Goal: Information Seeking & Learning: Compare options

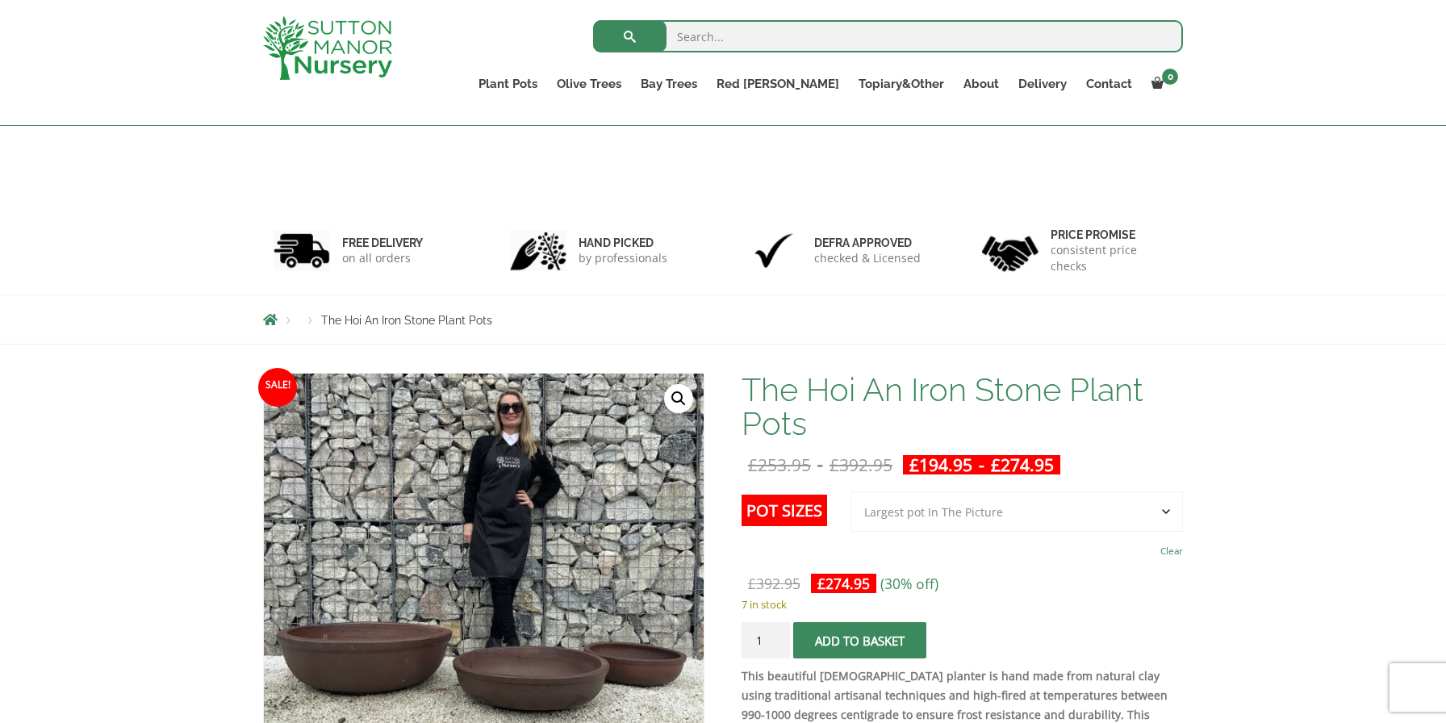
select select "Largest pot In The Picture"
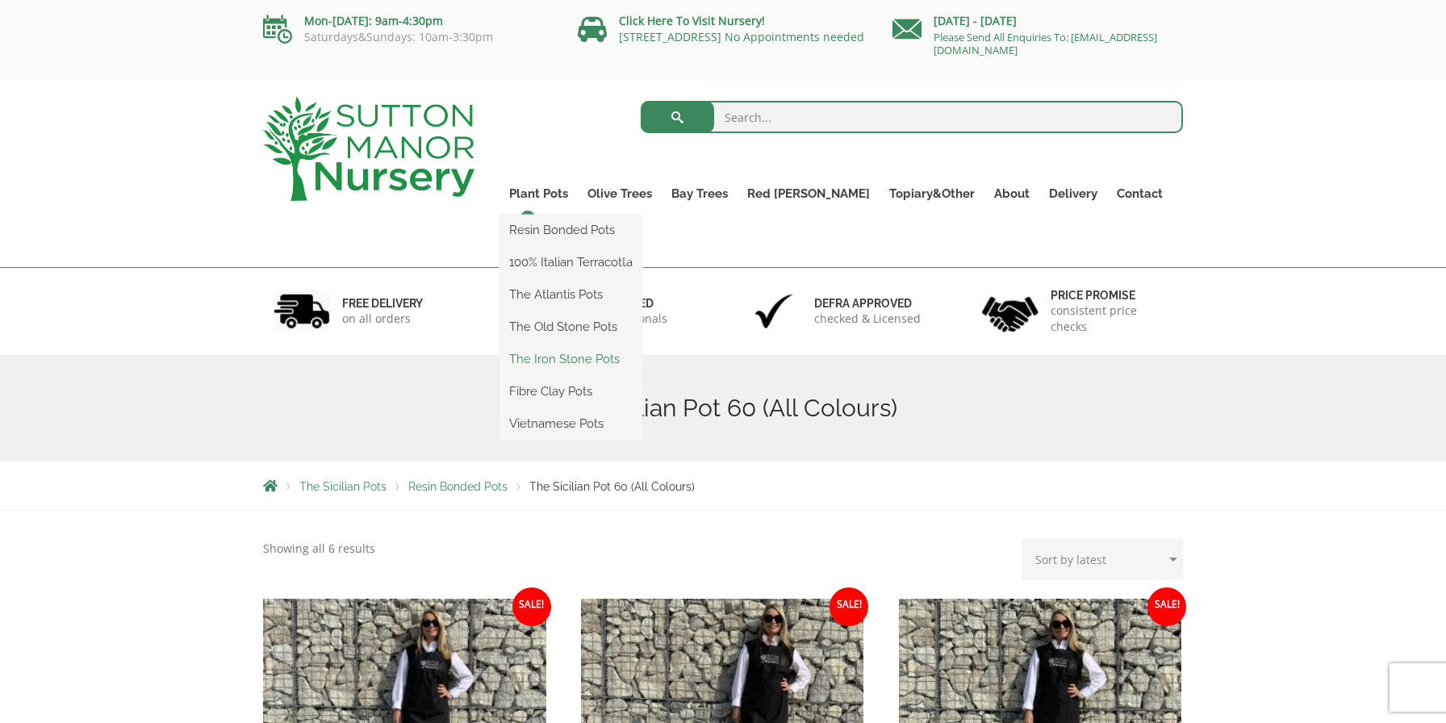
click at [615, 357] on link "The Iron Stone Pots" at bounding box center [571, 359] width 143 height 24
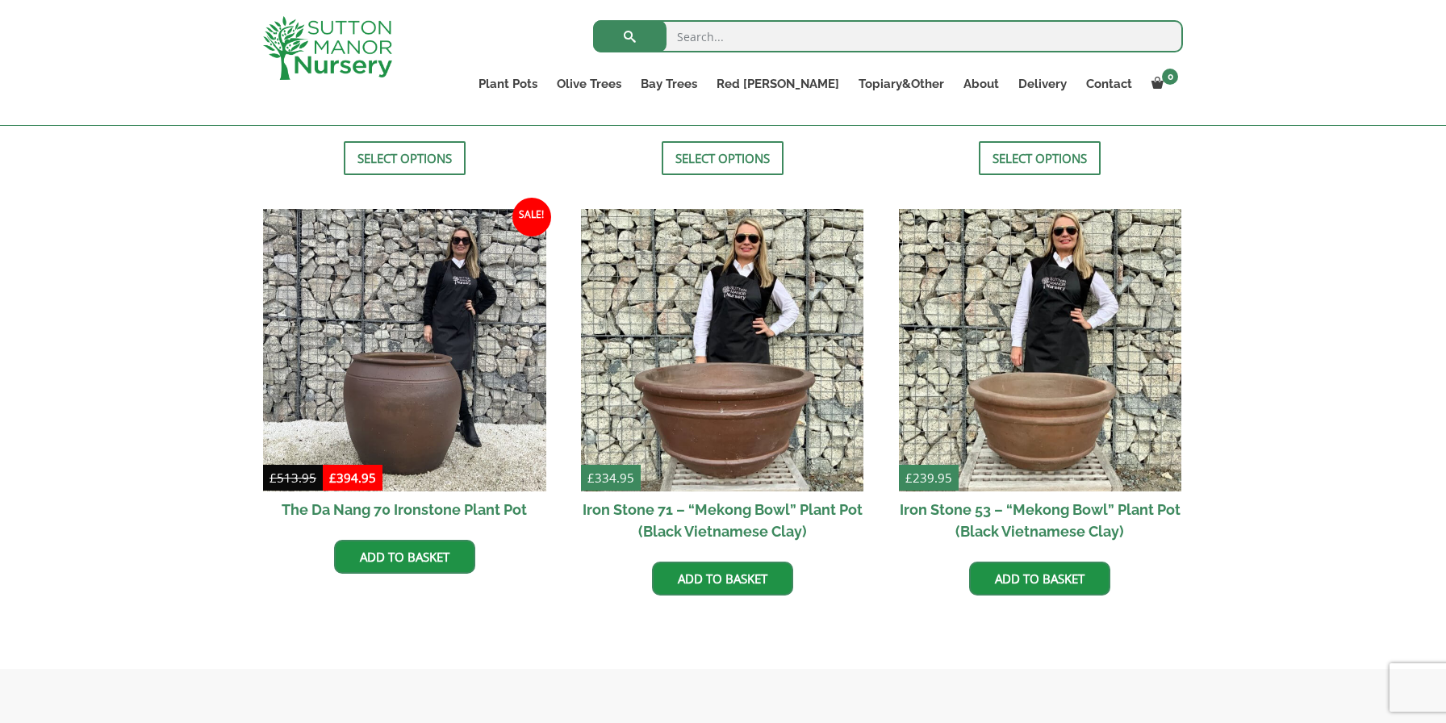
scroll to position [902, 0]
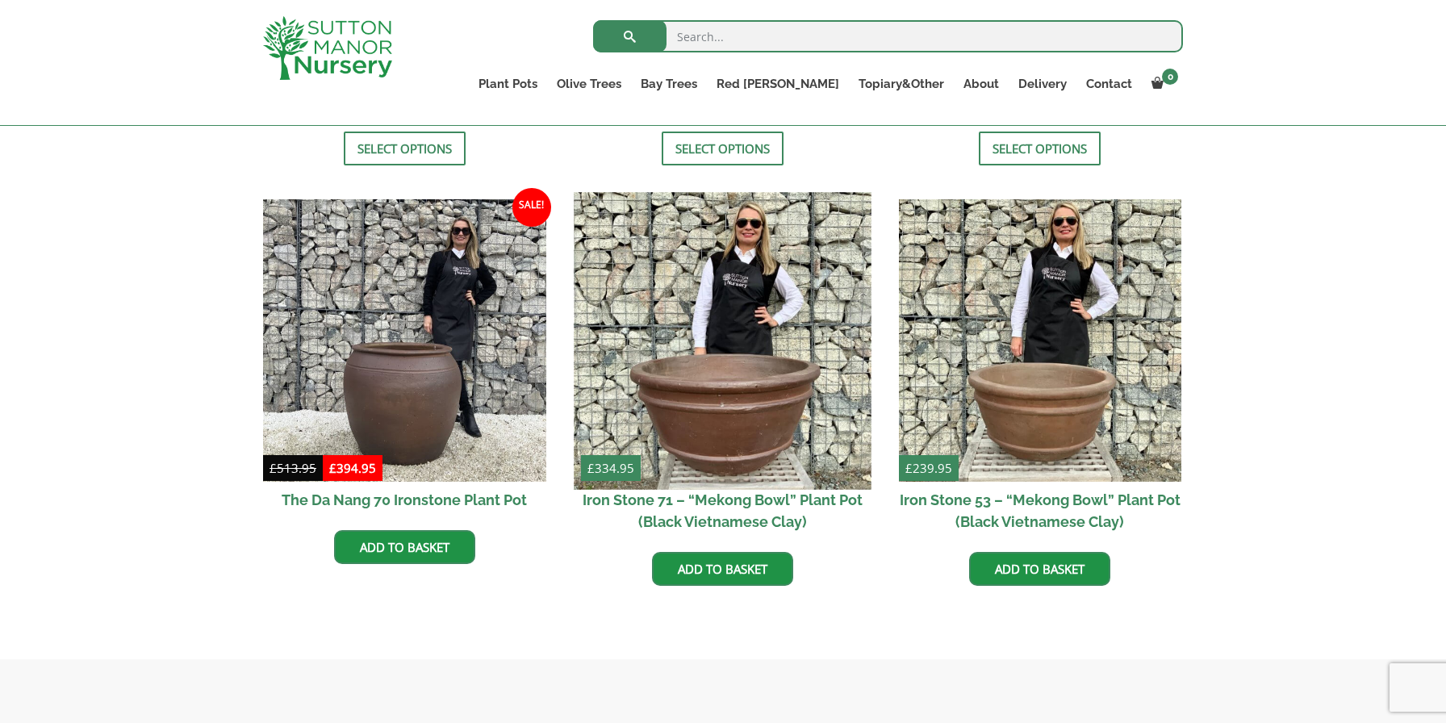
click at [769, 433] on img at bounding box center [722, 340] width 297 height 297
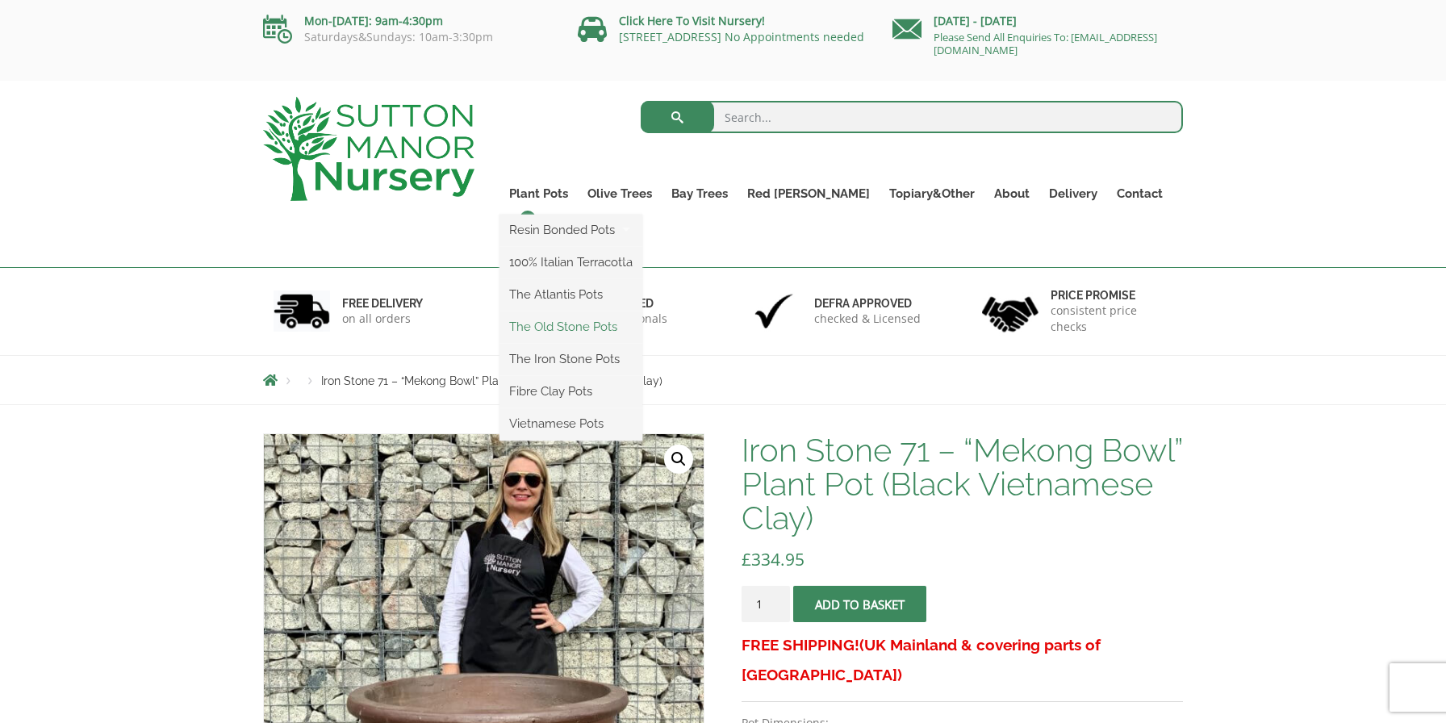
click at [588, 333] on link "The Old Stone Pots" at bounding box center [571, 327] width 143 height 24
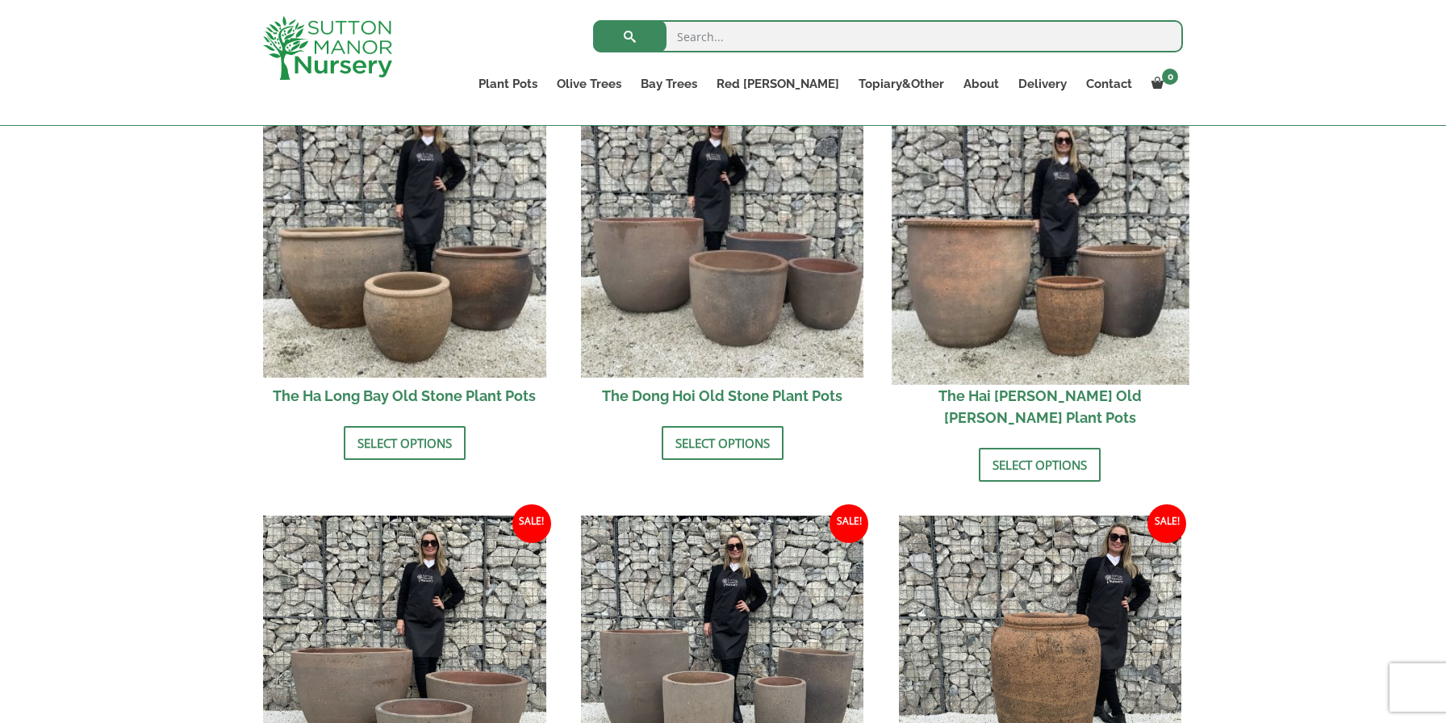
scroll to position [588, 0]
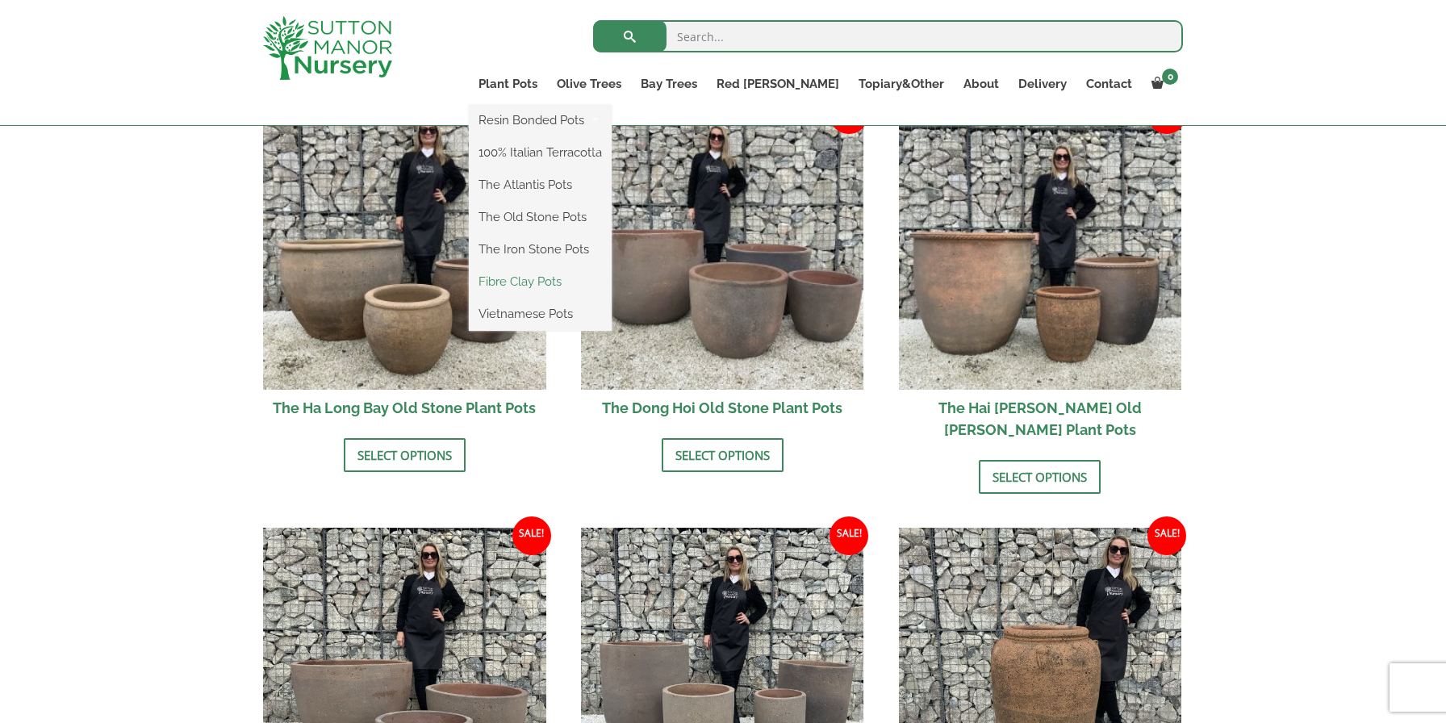
click at [582, 280] on link "Fibre Clay Pots" at bounding box center [540, 282] width 143 height 24
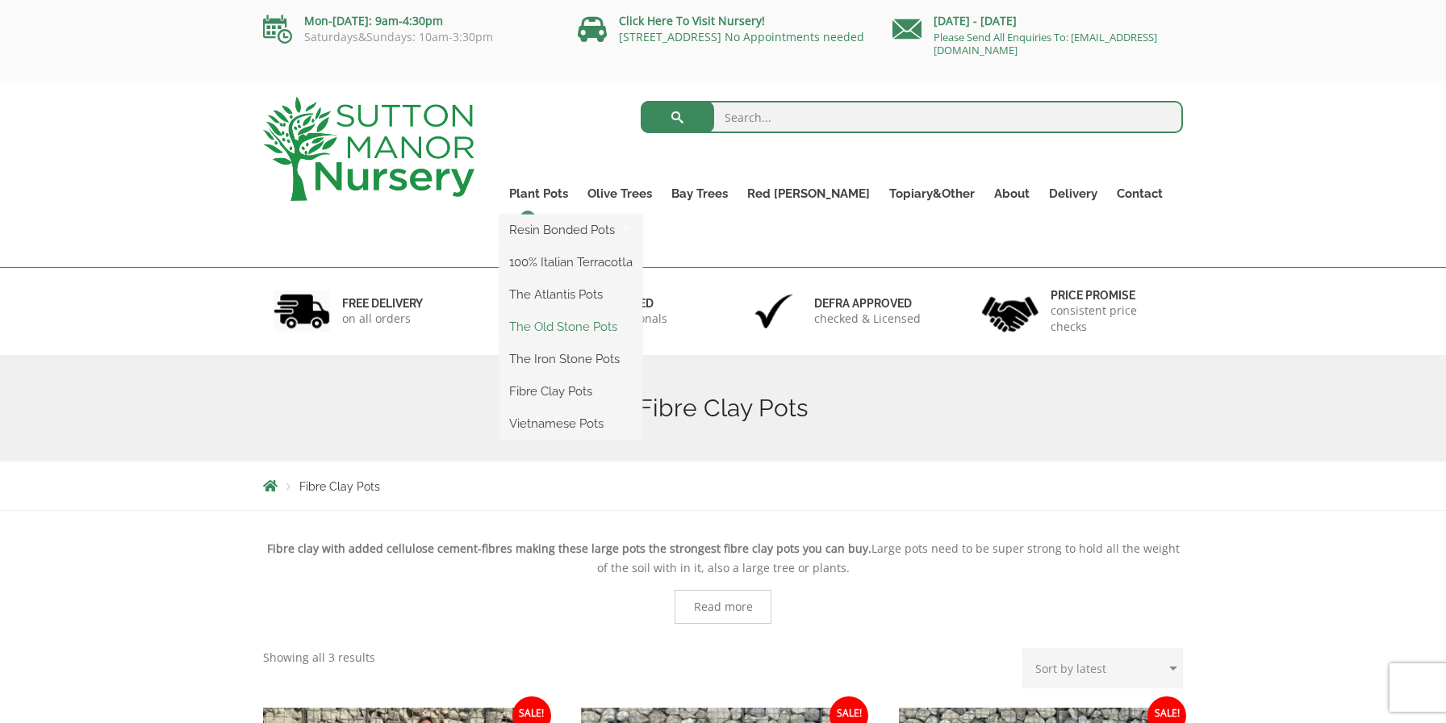
click at [608, 333] on link "The Old Stone Pots" at bounding box center [571, 327] width 143 height 24
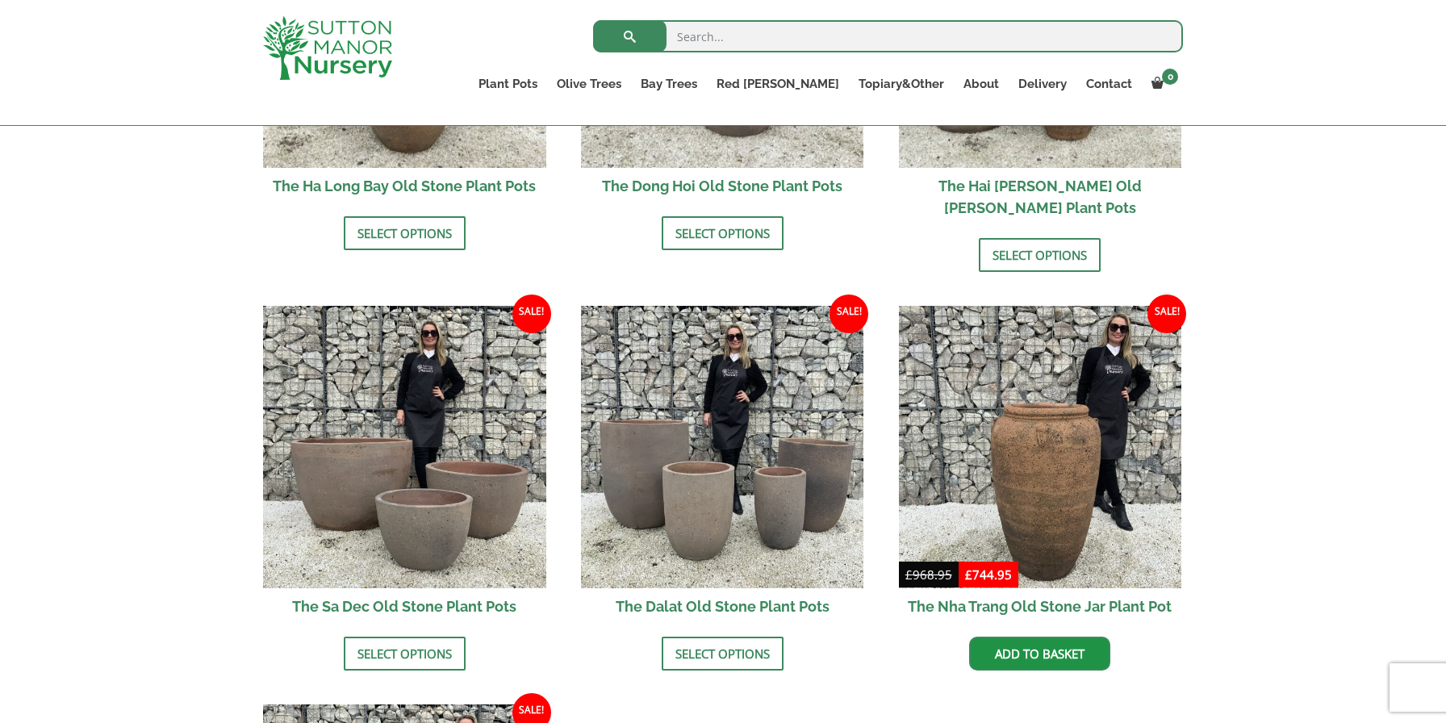
scroll to position [818, 0]
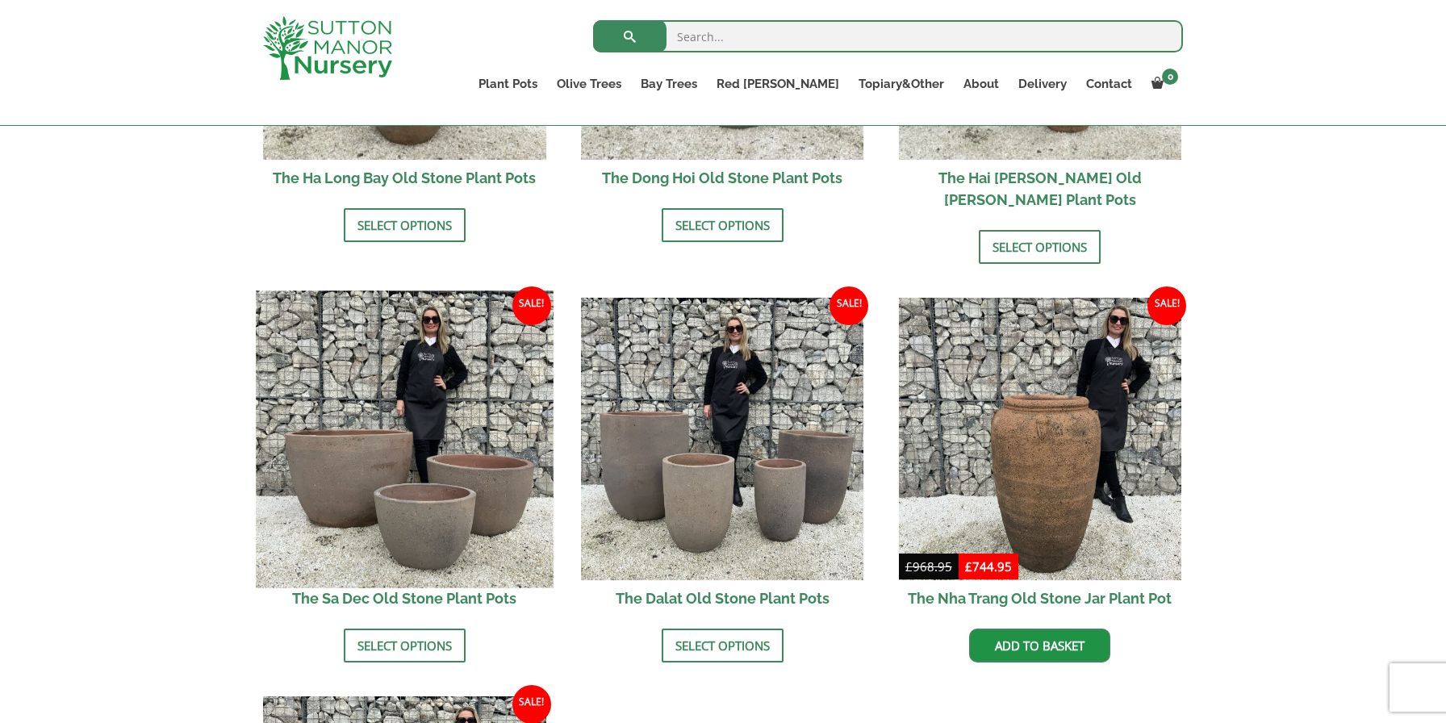
click at [454, 402] on img at bounding box center [404, 439] width 297 height 297
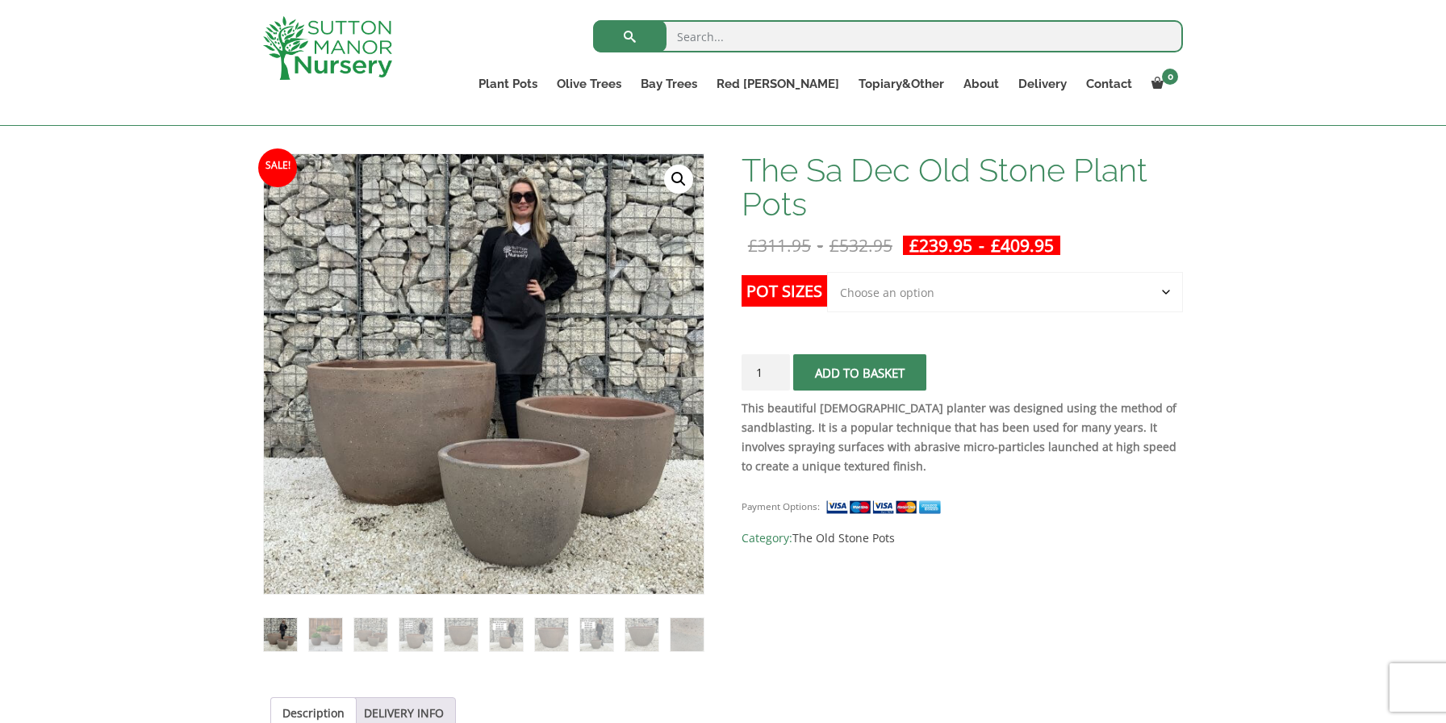
scroll to position [200, 0]
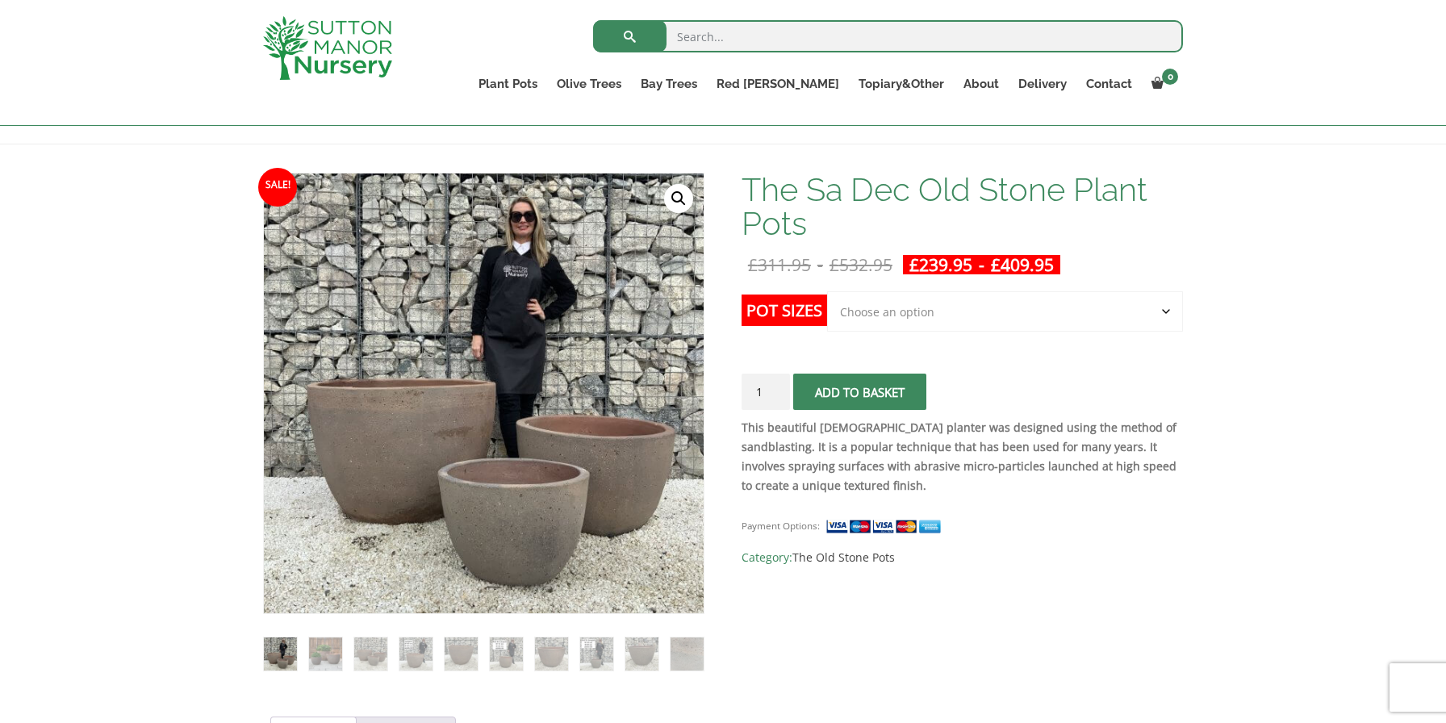
click at [875, 319] on select "Choose an option Click here to buy the 3rd to Largest Pot In The Picture Click …" at bounding box center [1005, 311] width 356 height 40
select select "Click here to buy the 2nd to Largest Pot In The Picture"
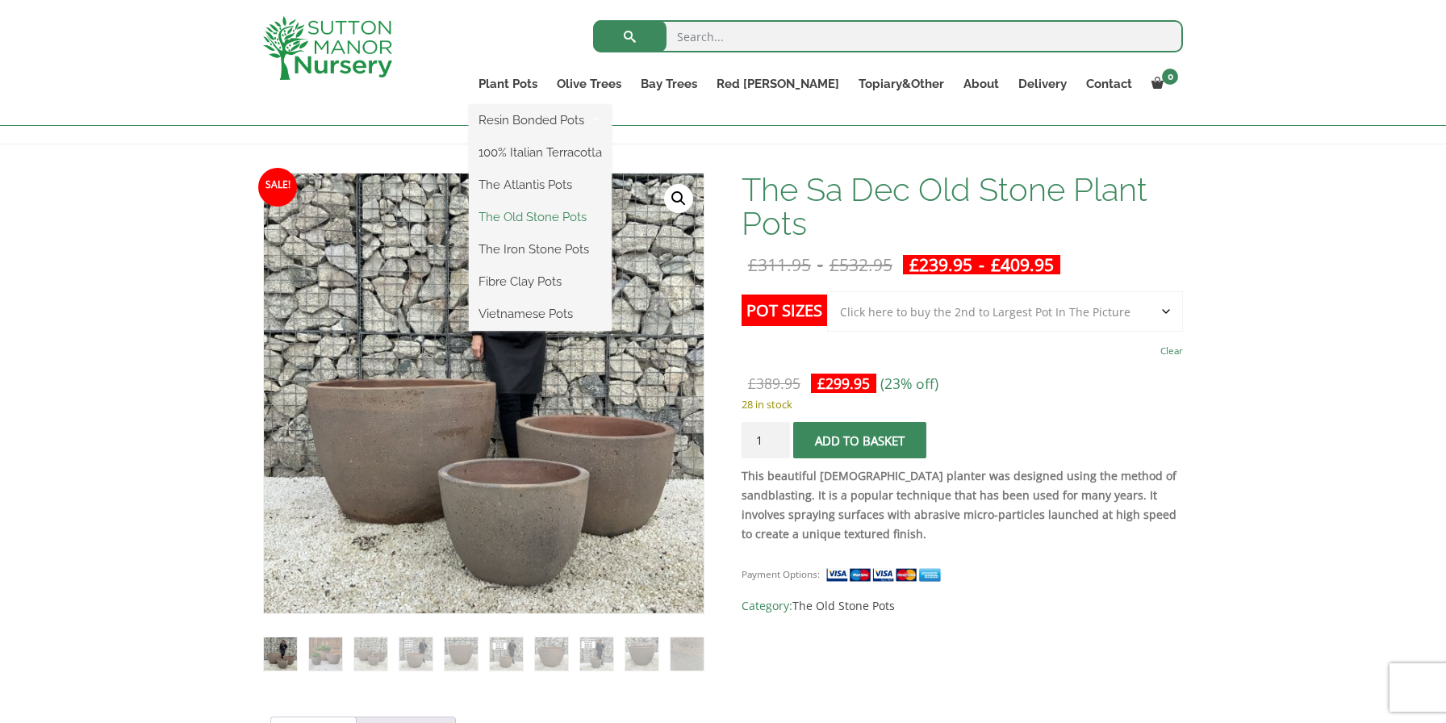
click at [602, 215] on link "The Old Stone Pots" at bounding box center [540, 217] width 143 height 24
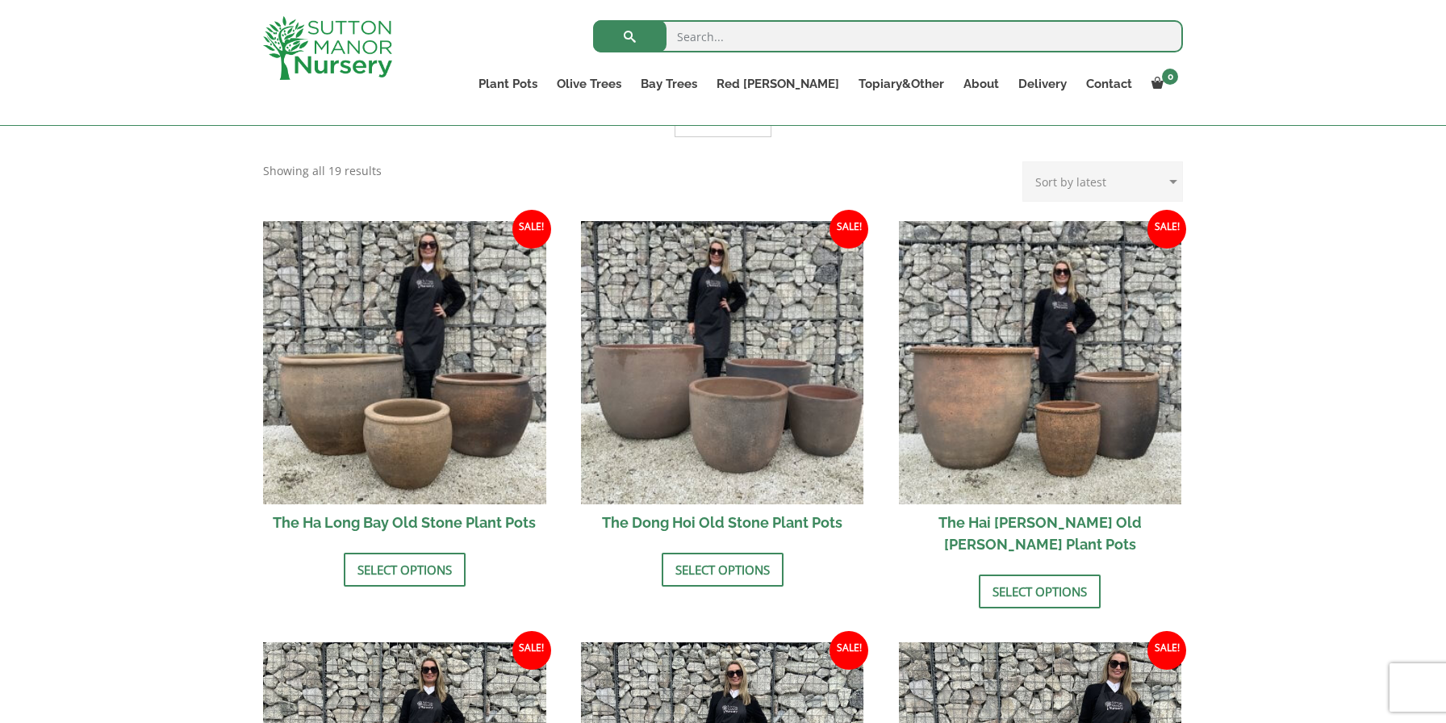
scroll to position [238, 0]
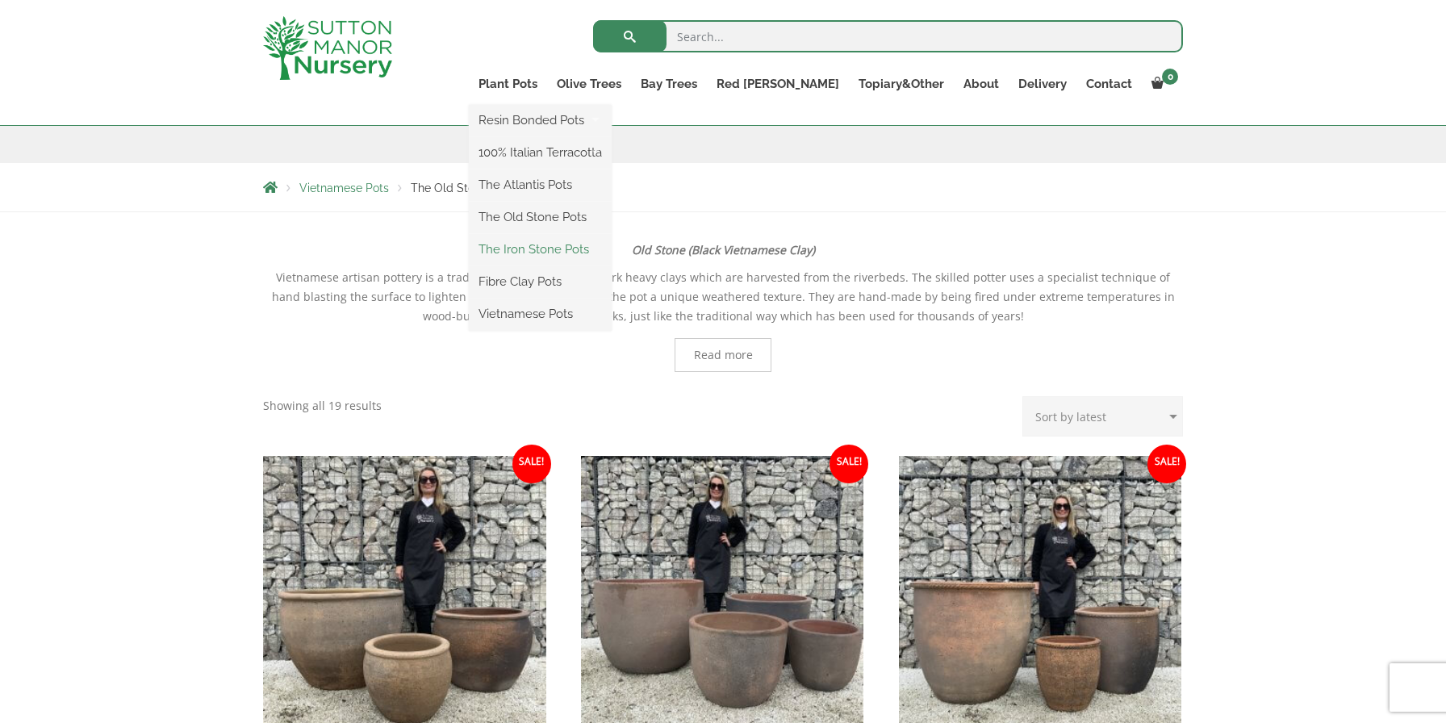
click at [599, 249] on link "The Iron Stone Pots" at bounding box center [540, 249] width 143 height 24
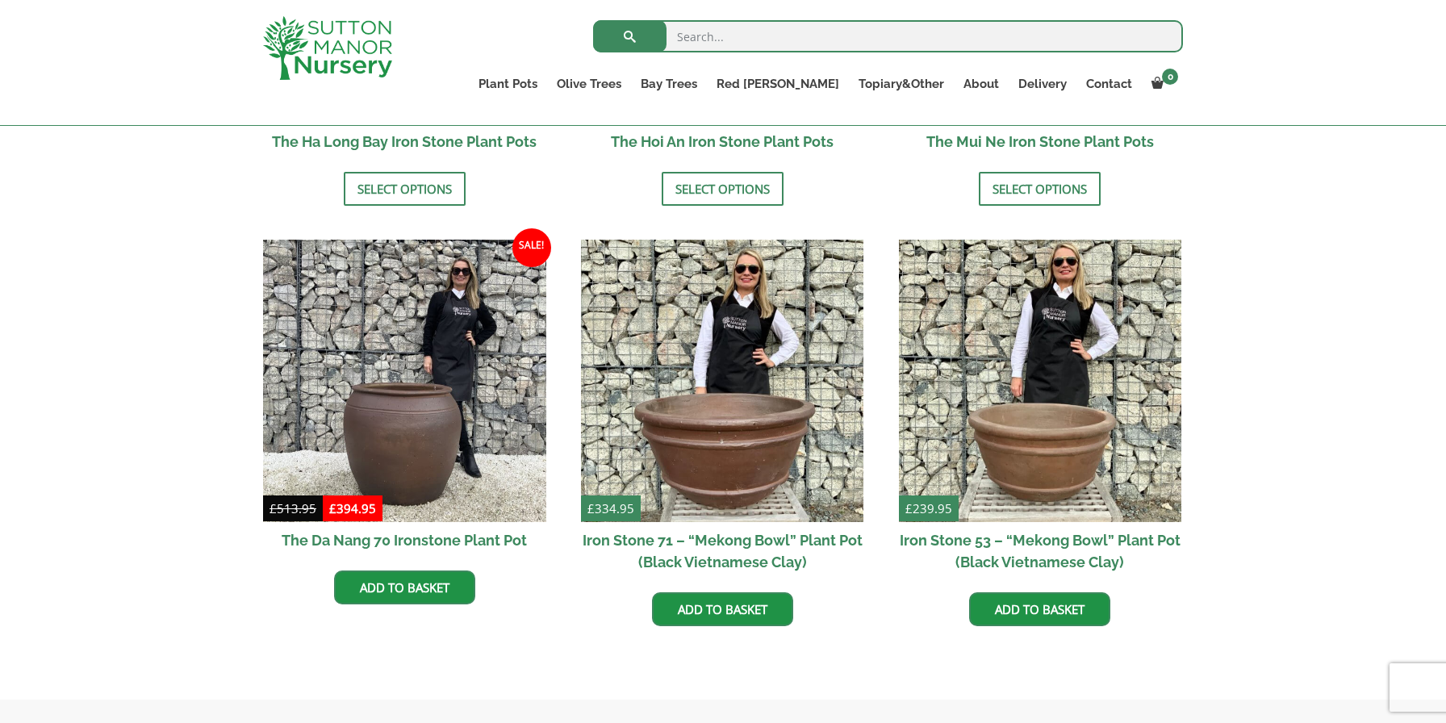
scroll to position [863, 0]
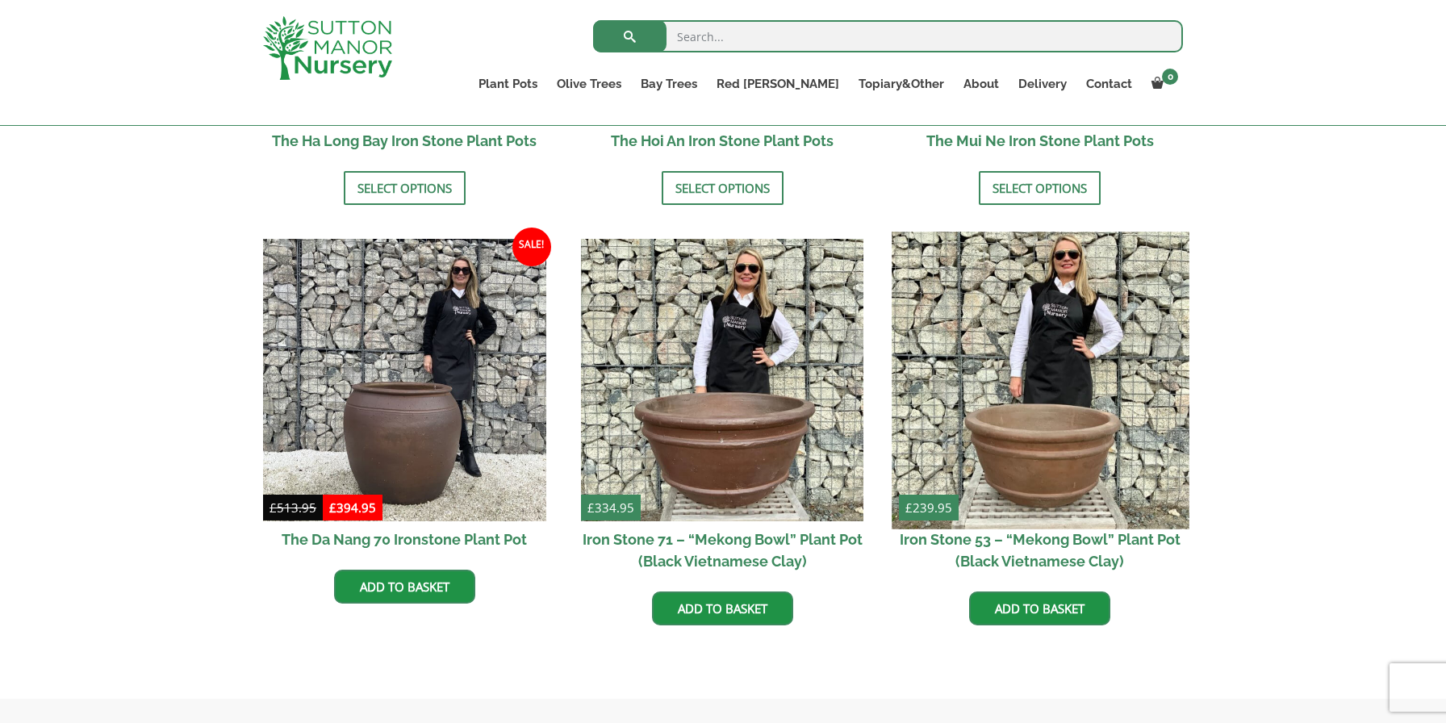
click at [1051, 424] on img at bounding box center [1040, 380] width 297 height 297
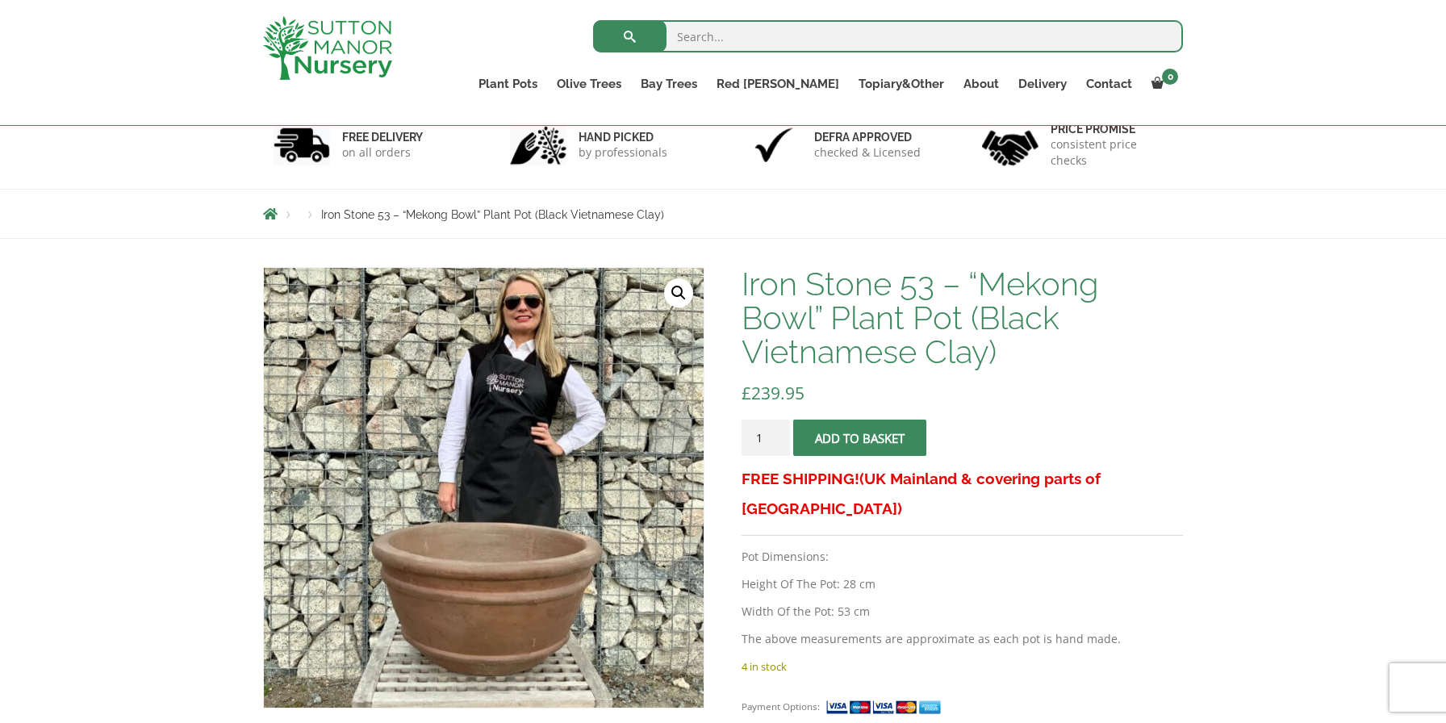
scroll to position [110, 0]
